Goal: Task Accomplishment & Management: Manage account settings

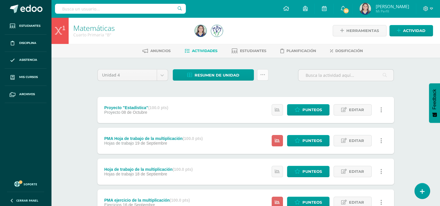
click at [259, 80] on link at bounding box center [262, 74] width 11 height 11
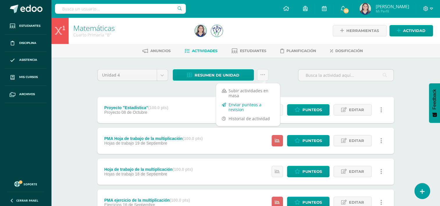
click at [246, 107] on link "Enviar punteos a revision" at bounding box center [248, 107] width 64 height 14
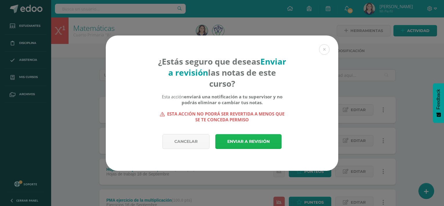
click at [250, 142] on link "Enviar a revisión" at bounding box center [248, 141] width 66 height 15
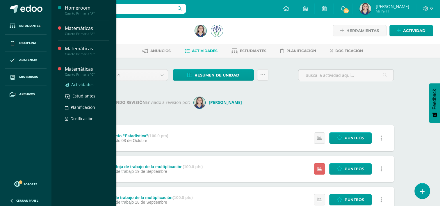
click at [83, 86] on span "Actividades" at bounding box center [82, 85] width 22 height 6
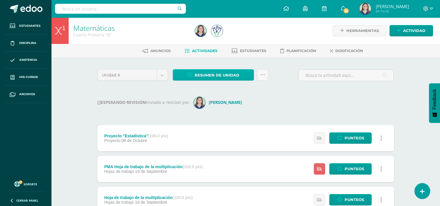
drag, startPoint x: 140, startPoint y: 105, endPoint x: 175, endPoint y: 69, distance: 50.1
click at [237, 102] on div "ESPERANDO REVISIÓN Enviado a revision por: Cristina" at bounding box center [245, 103] width 296 height 12
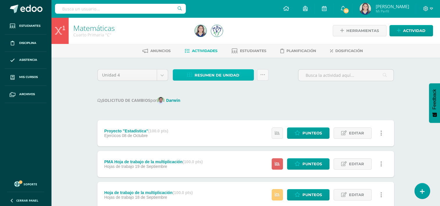
click at [227, 73] on span "Resumen de unidad" at bounding box center [216, 75] width 45 height 11
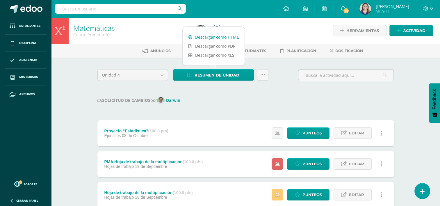
click at [219, 34] on link "Descargar como HTML" at bounding box center [213, 37] width 62 height 9
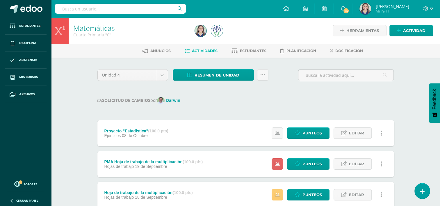
click at [261, 71] on link at bounding box center [262, 74] width 11 height 11
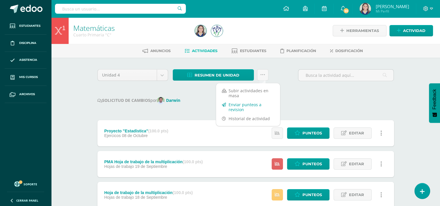
click at [248, 105] on link "Enviar punteos a revision" at bounding box center [248, 107] width 64 height 14
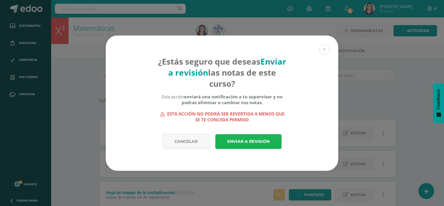
click at [239, 141] on link "Enviar a revisión" at bounding box center [248, 141] width 66 height 15
